Goal: Find specific page/section: Find specific page/section

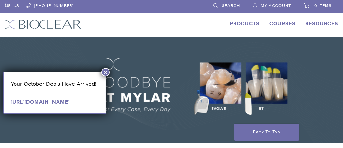
click at [234, 5] on span "Search" at bounding box center [231, 5] width 18 height 5
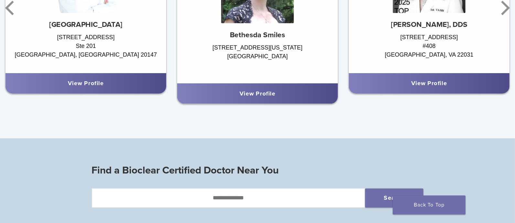
scroll to position [517, 0]
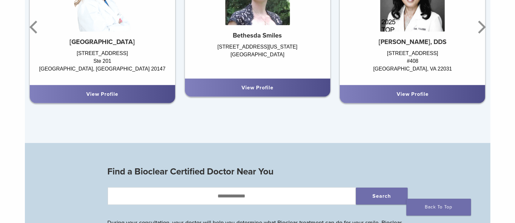
drag, startPoint x: 292, startPoint y: 2, endPoint x: 370, endPoint y: 187, distance: 201.1
click at [343, 142] on div "Top Local Doctors Providing Bioclear Treatment [PERSON_NAME] [PERSON_NAME] Beth…" at bounding box center [257, 12] width 465 height 262
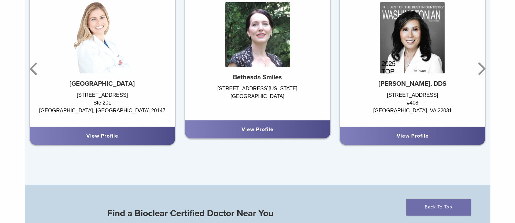
scroll to position [469, 0]
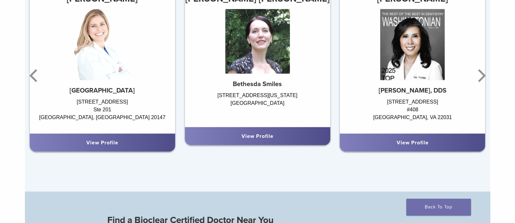
click at [264, 139] on link "View Profile" at bounding box center [257, 136] width 32 height 6
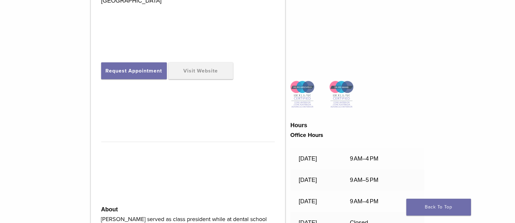
scroll to position [48, 0]
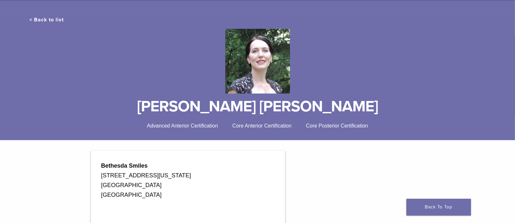
click at [30, 23] on link "< Back to list" at bounding box center [47, 19] width 34 height 6
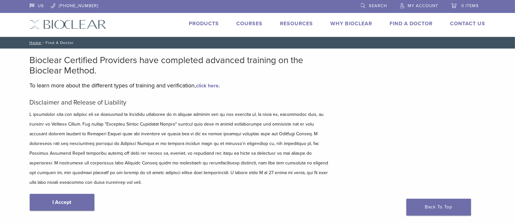
click at [411, 27] on link "Find A Doctor" at bounding box center [411, 23] width 43 height 6
